Goal: Information Seeking & Learning: Learn about a topic

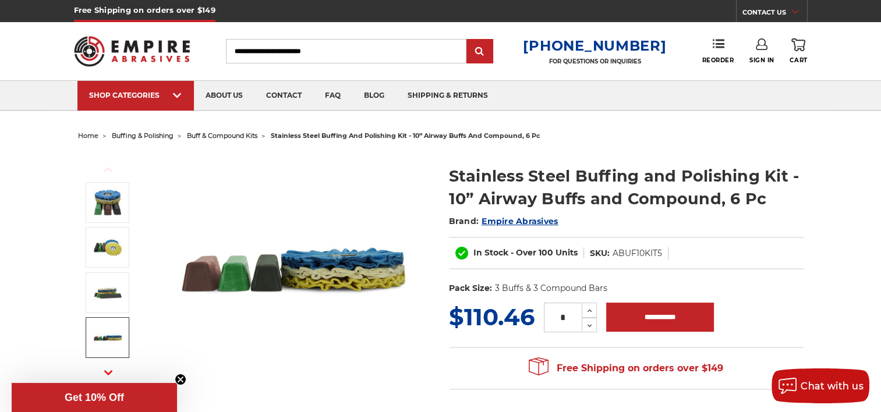
click at [112, 373] on icon "button" at bounding box center [108, 373] width 8 height 8
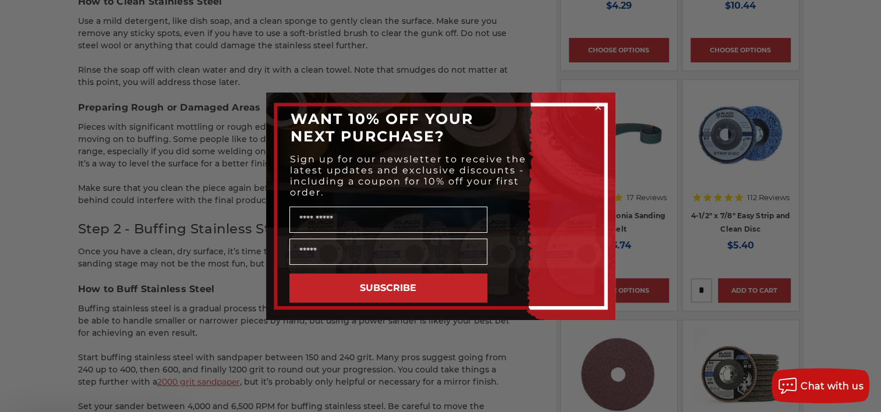
scroll to position [996, 0]
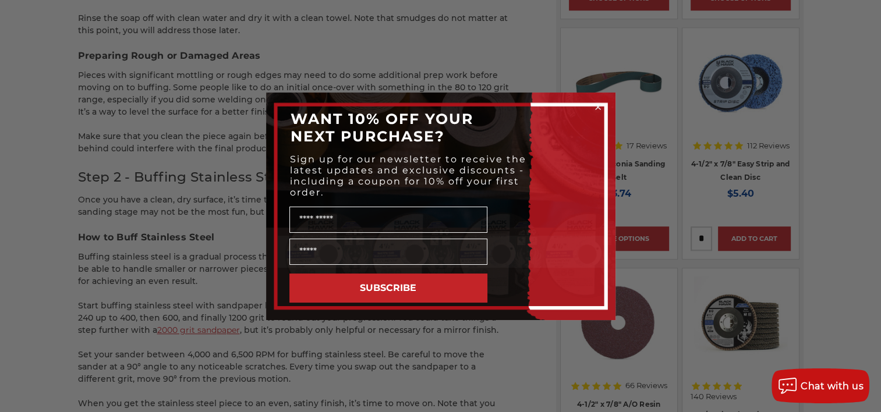
click at [599, 104] on circle "Close dialog" at bounding box center [597, 106] width 11 height 11
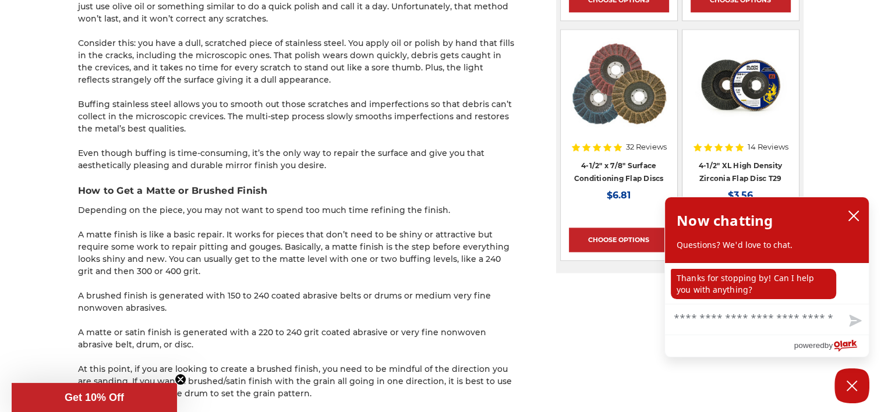
scroll to position [1566, 0]
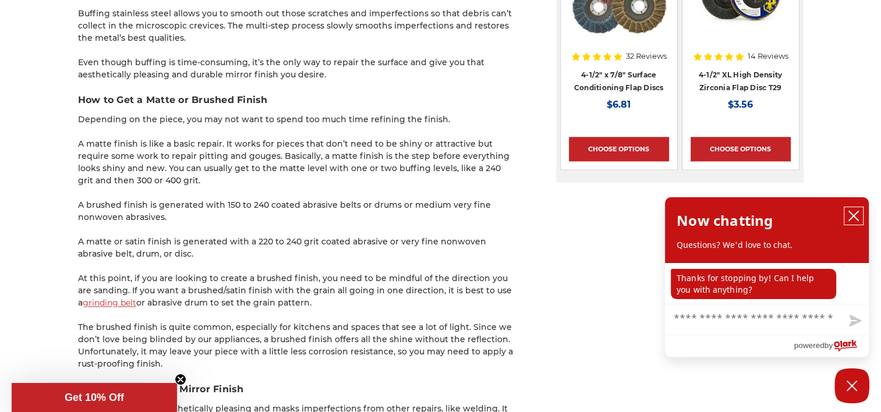
click at [848, 216] on icon "close chatbox" at bounding box center [854, 216] width 12 height 12
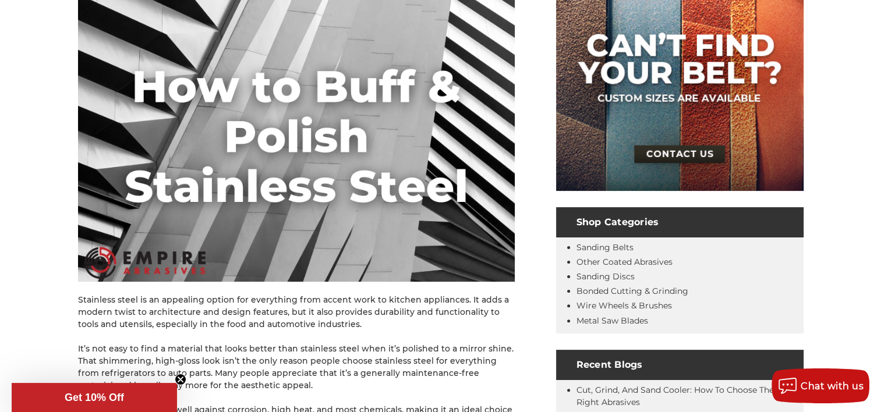
scroll to position [0, 0]
